Goal: Transaction & Acquisition: Purchase product/service

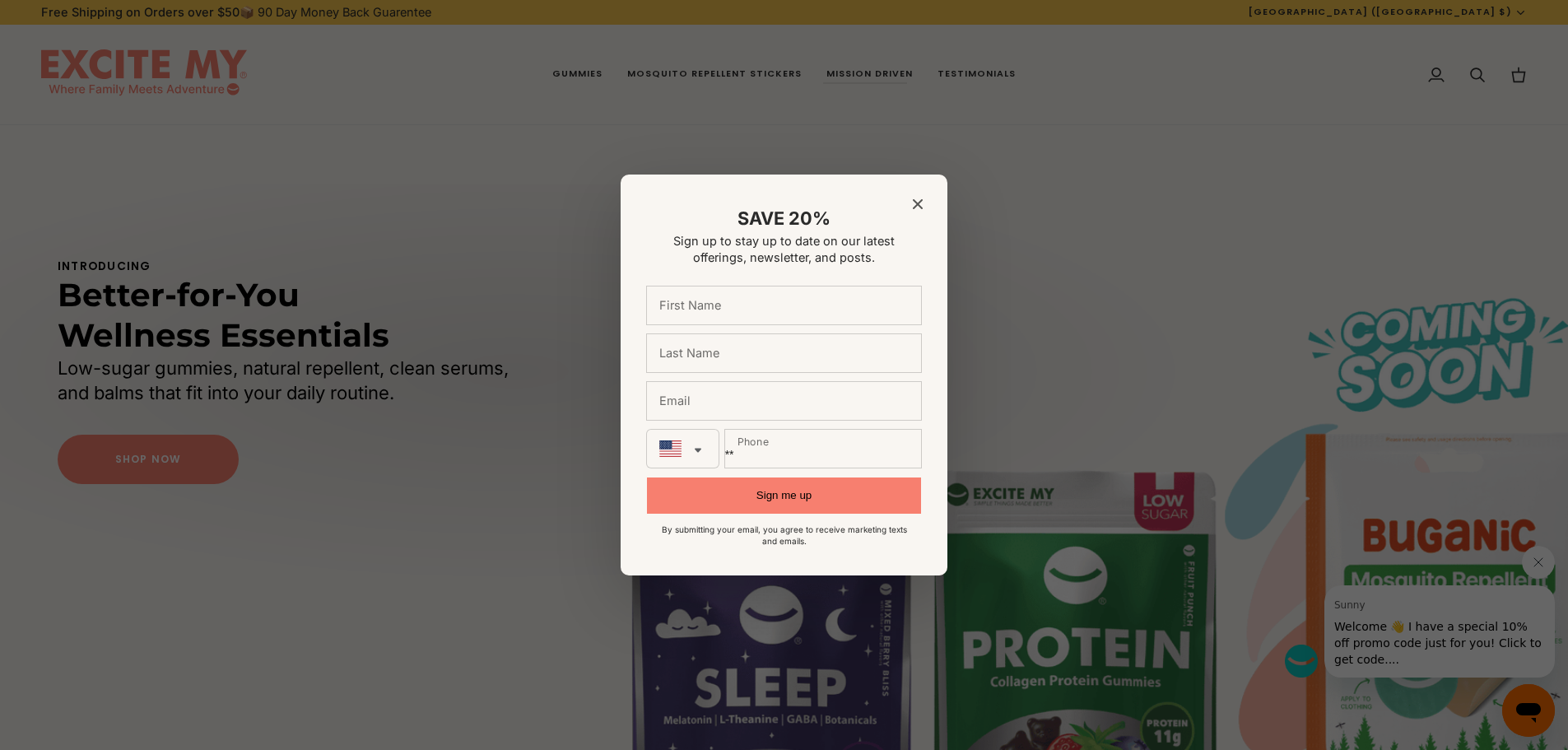
click at [919, 201] on icon "Close modal" at bounding box center [917, 203] width 10 height 10
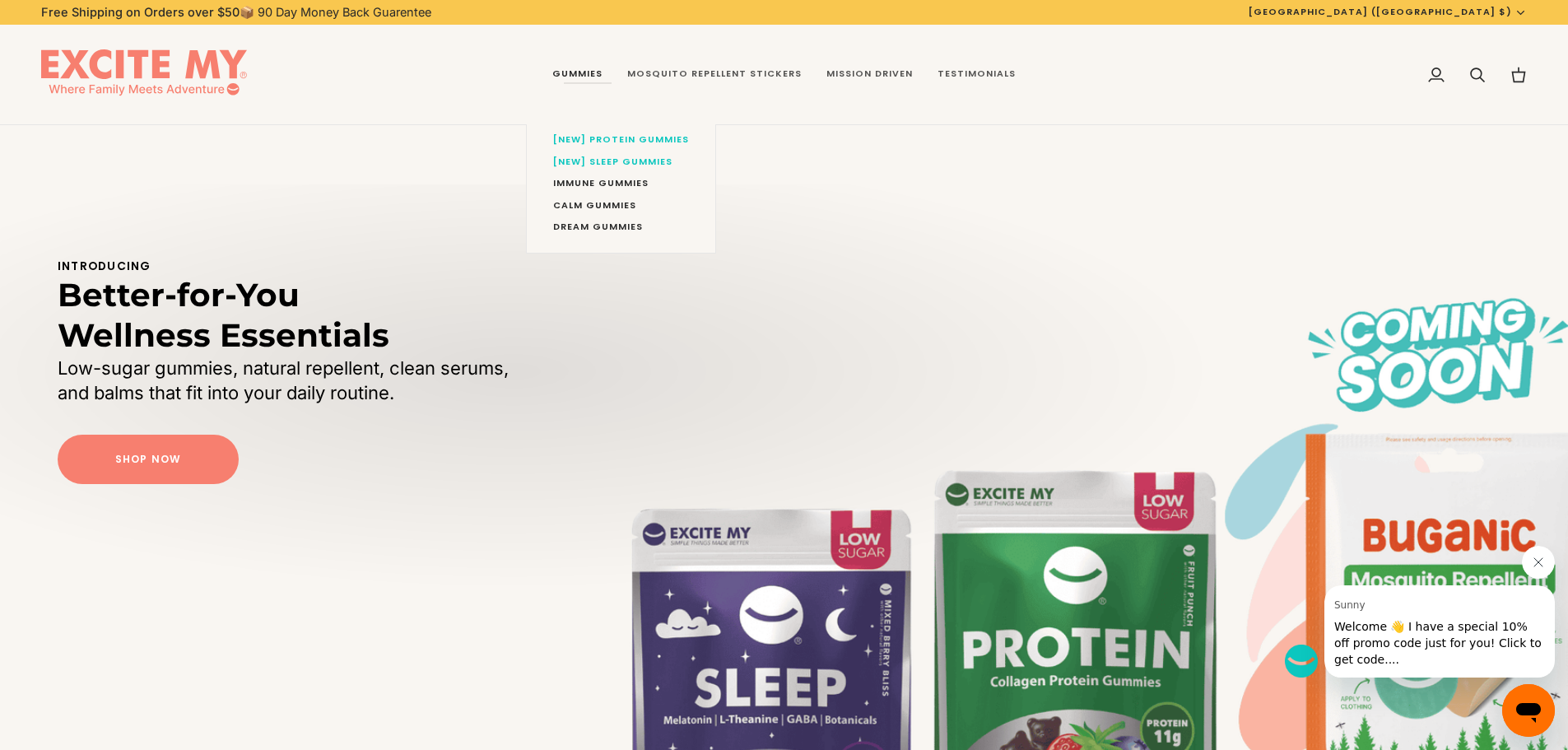
click at [589, 74] on link "Gummies" at bounding box center [578, 74] width 75 height 100
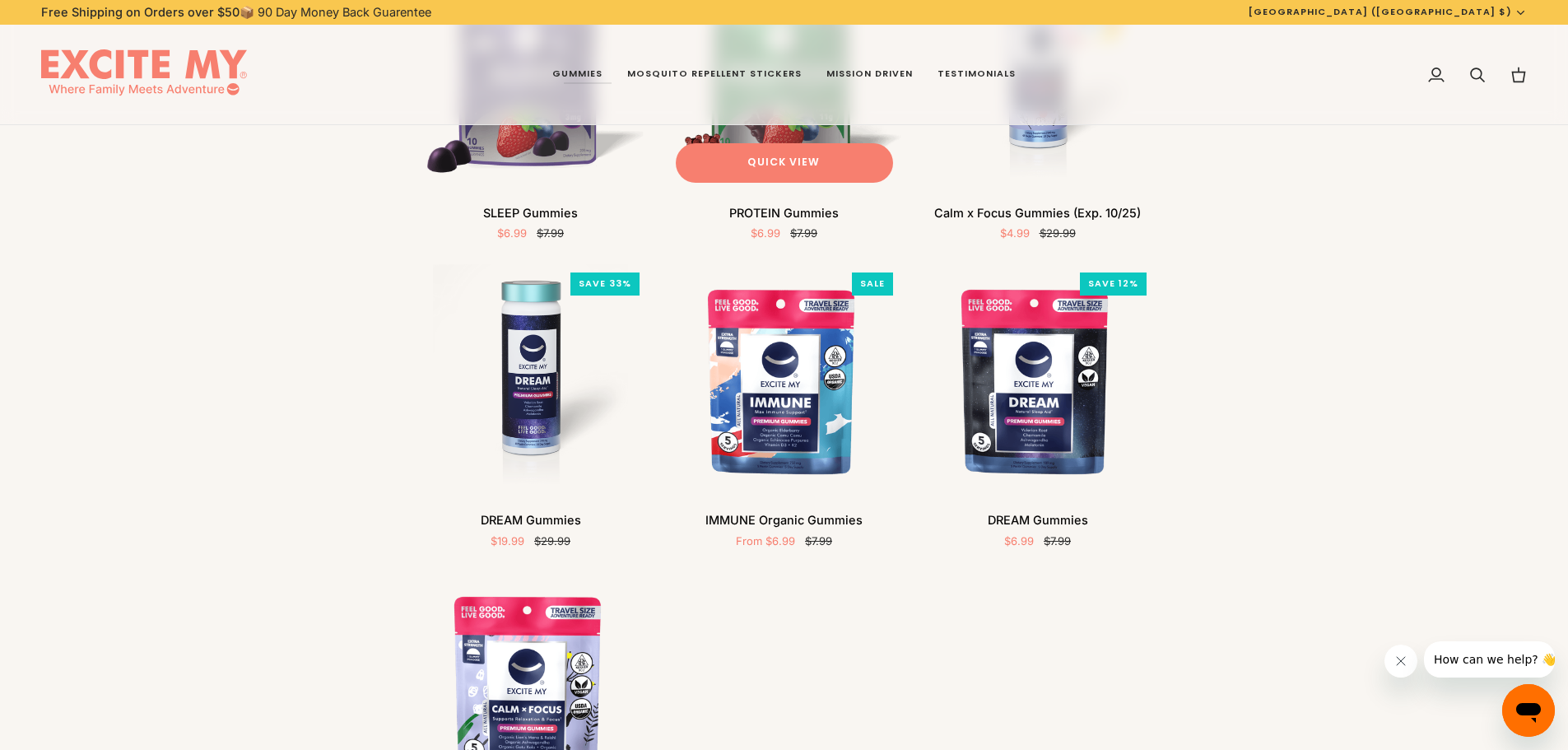
scroll to position [82, 0]
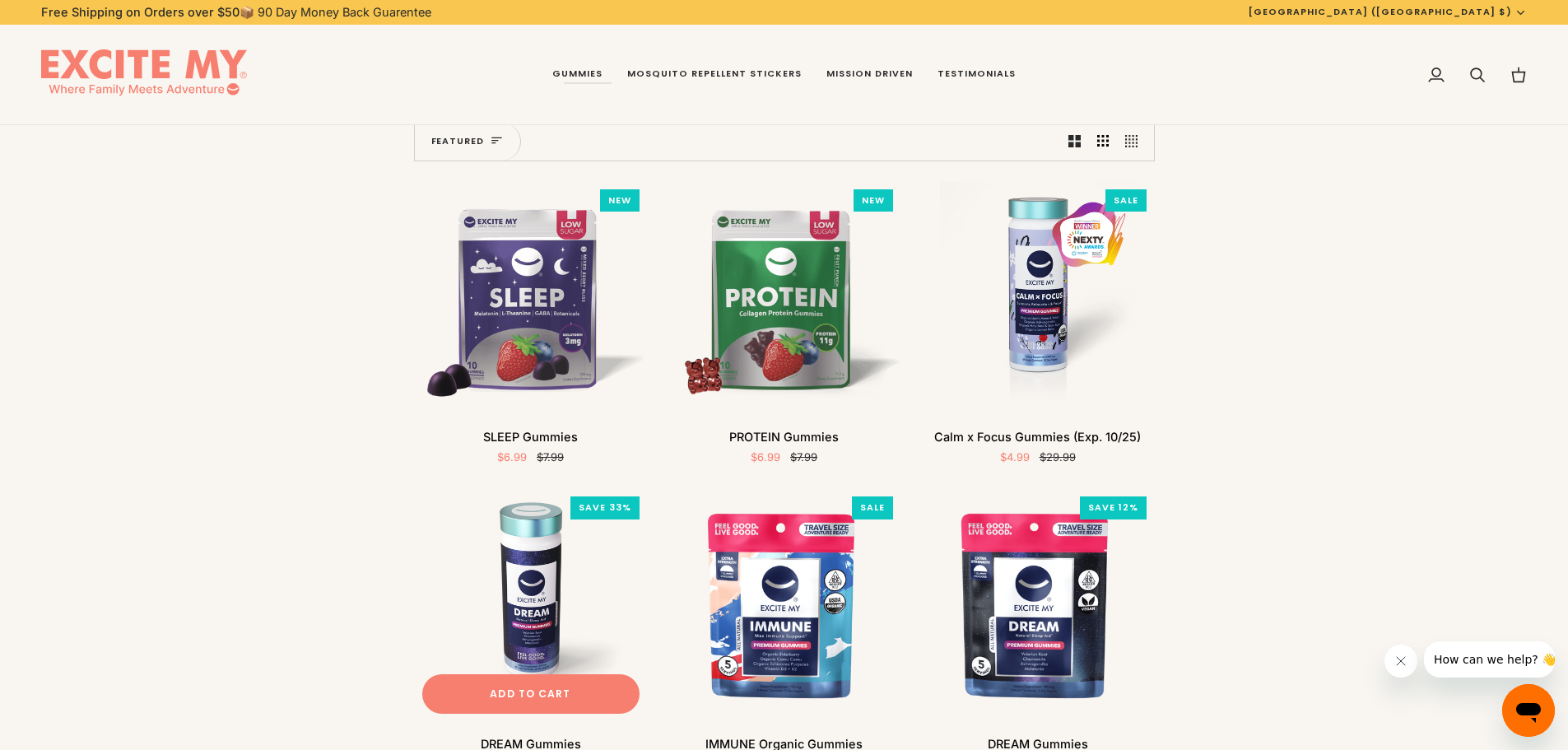
click at [544, 595] on img "DREAM Gummies" at bounding box center [531, 605] width 234 height 233
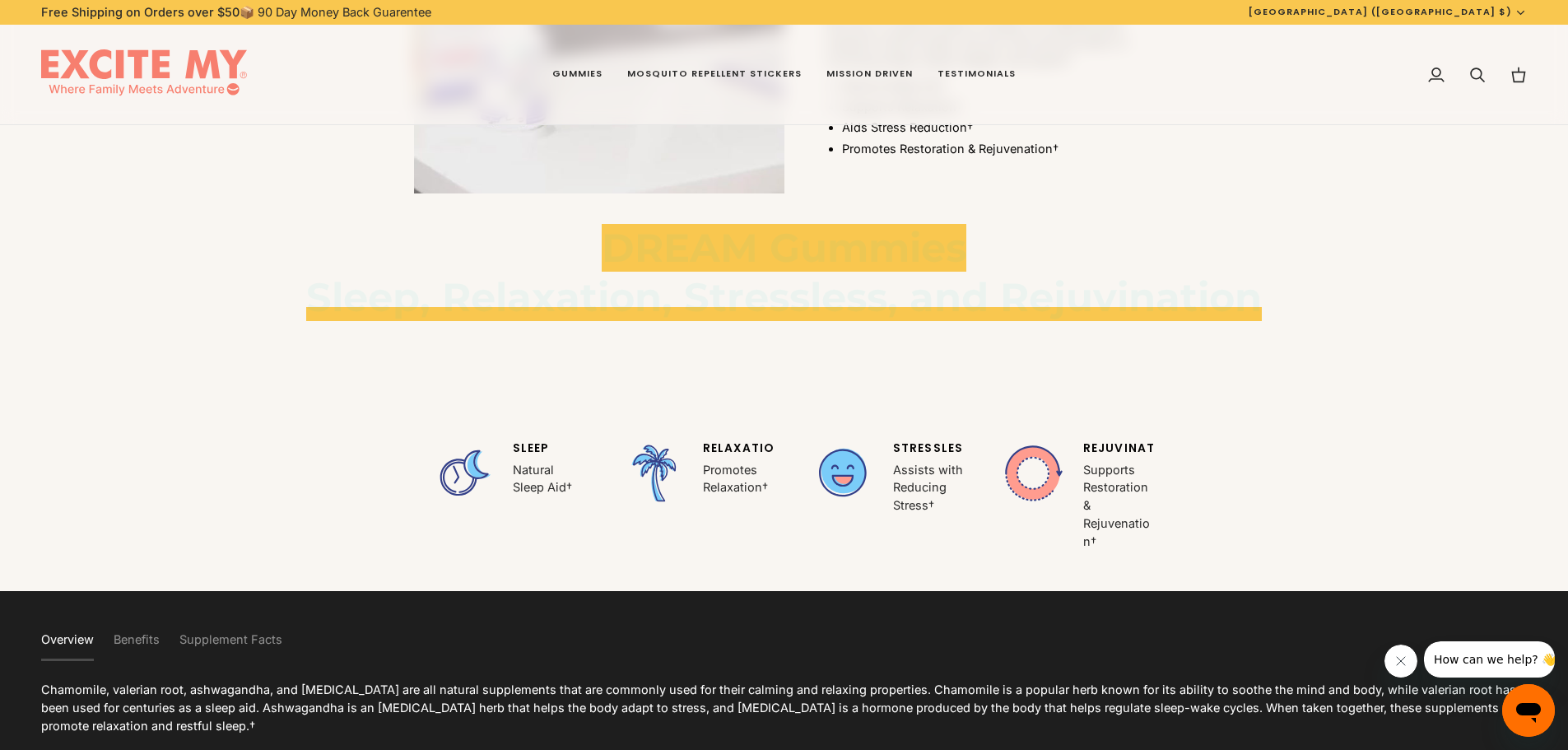
scroll to position [3950, 0]
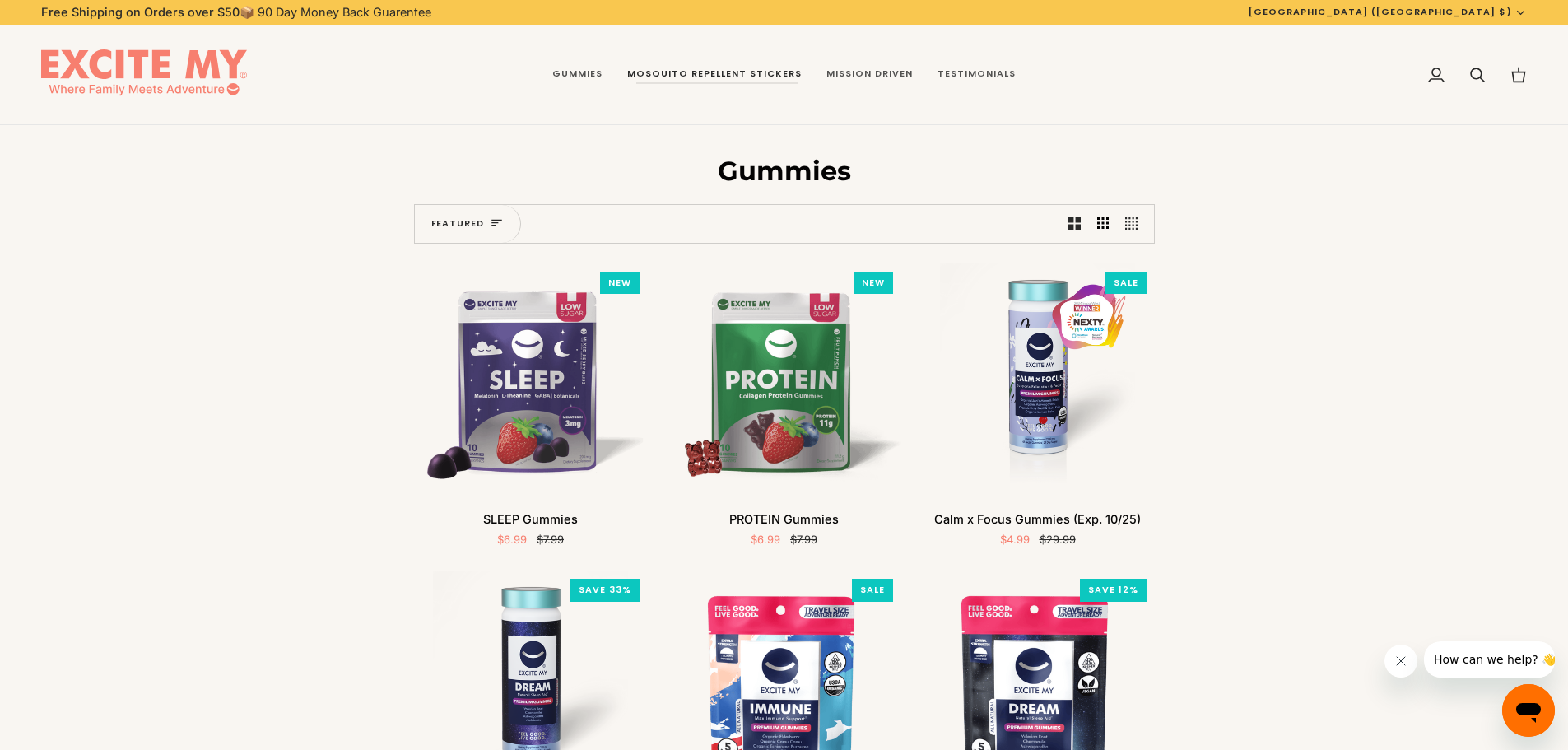
click at [754, 70] on span "Mosquito Repellent Stickers" at bounding box center [715, 74] width 174 height 13
